Goal: Task Accomplishment & Management: Use online tool/utility

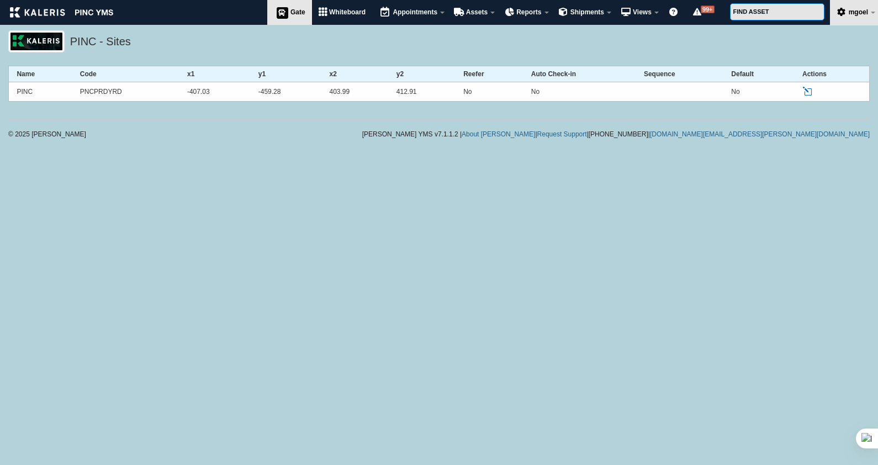
click at [296, 18] on link "Gate" at bounding box center [289, 12] width 45 height 25
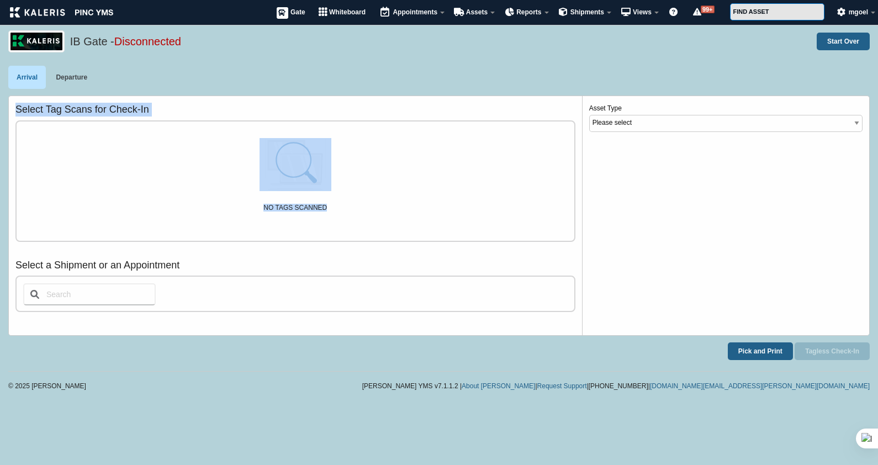
drag, startPoint x: 18, startPoint y: 109, endPoint x: 387, endPoint y: 205, distance: 381.7
click at [387, 205] on div "Select Tag Scans for Check-In NO TAGS SCANNED" at bounding box center [295, 180] width 560 height 155
drag, startPoint x: 387, startPoint y: 205, endPoint x: 353, endPoint y: 184, distance: 40.2
click at [353, 184] on div "NO TAGS SCANNED" at bounding box center [296, 180] width 558 height 119
click at [103, 141] on div "NO TAGS SCANNED" at bounding box center [296, 180] width 558 height 119
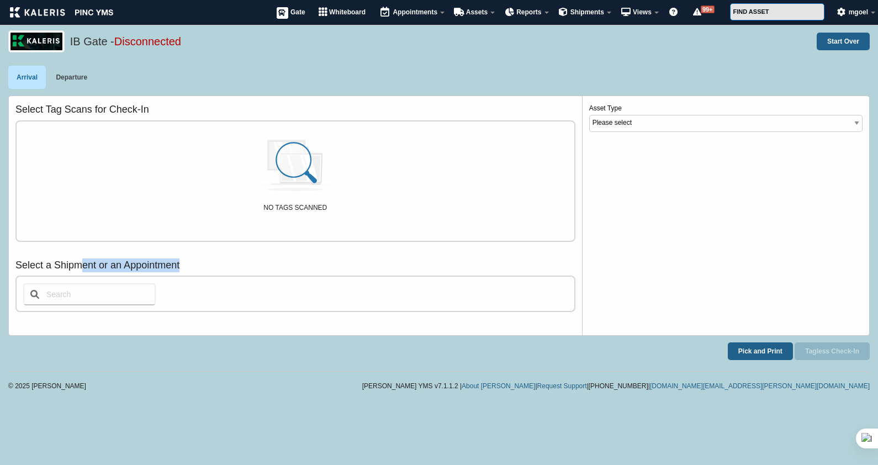
drag, startPoint x: 80, startPoint y: 269, endPoint x: 373, endPoint y: 271, distance: 292.6
click at [373, 271] on h3 "Select a Shipment or an Appointment" at bounding box center [295, 265] width 560 height 14
click at [246, 269] on h3 "Select a Shipment or an Appointment" at bounding box center [295, 265] width 560 height 14
